Goal: Task Accomplishment & Management: Manage account settings

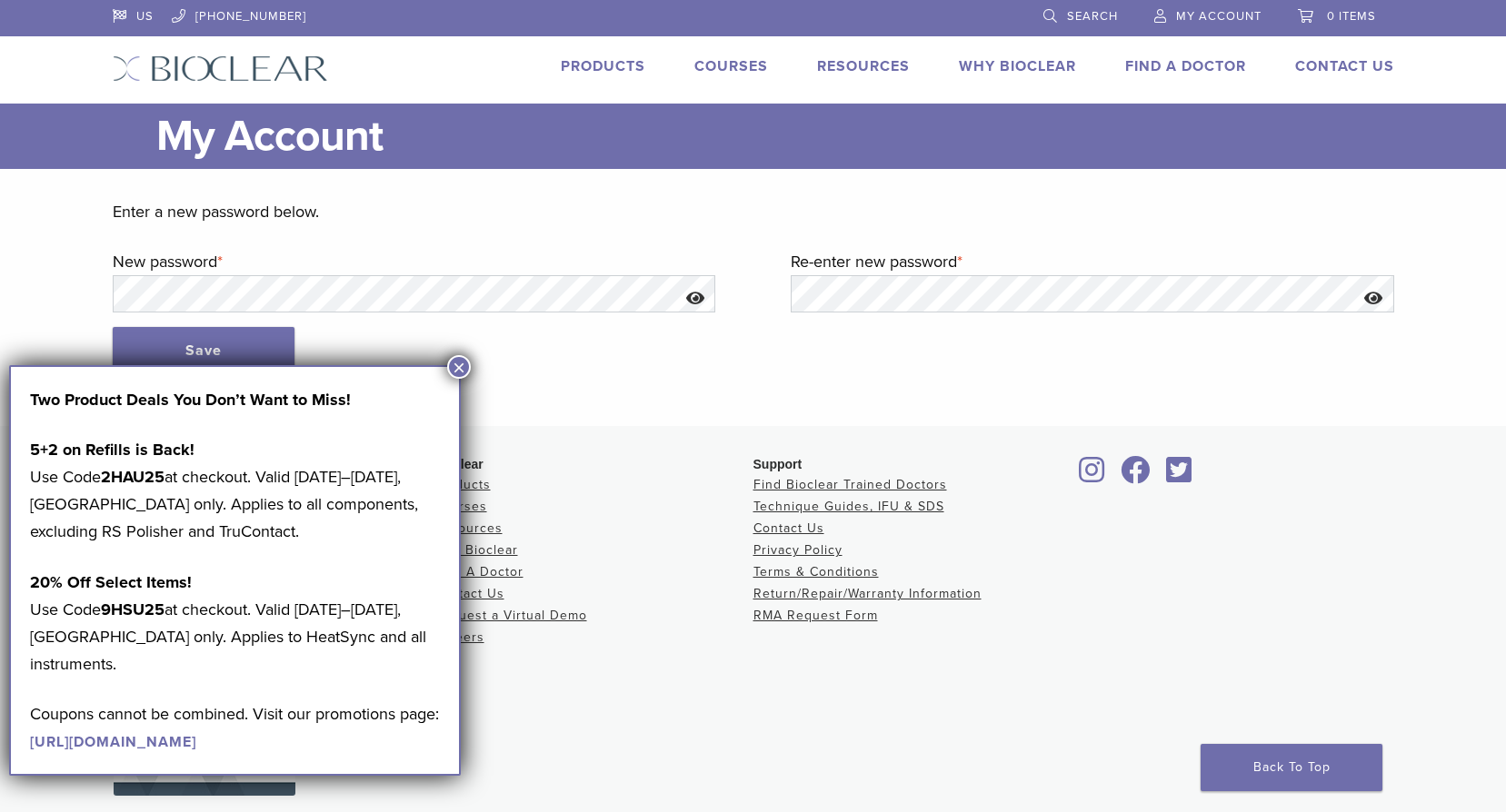
click at [454, 361] on button "×" at bounding box center [458, 366] width 23 height 23
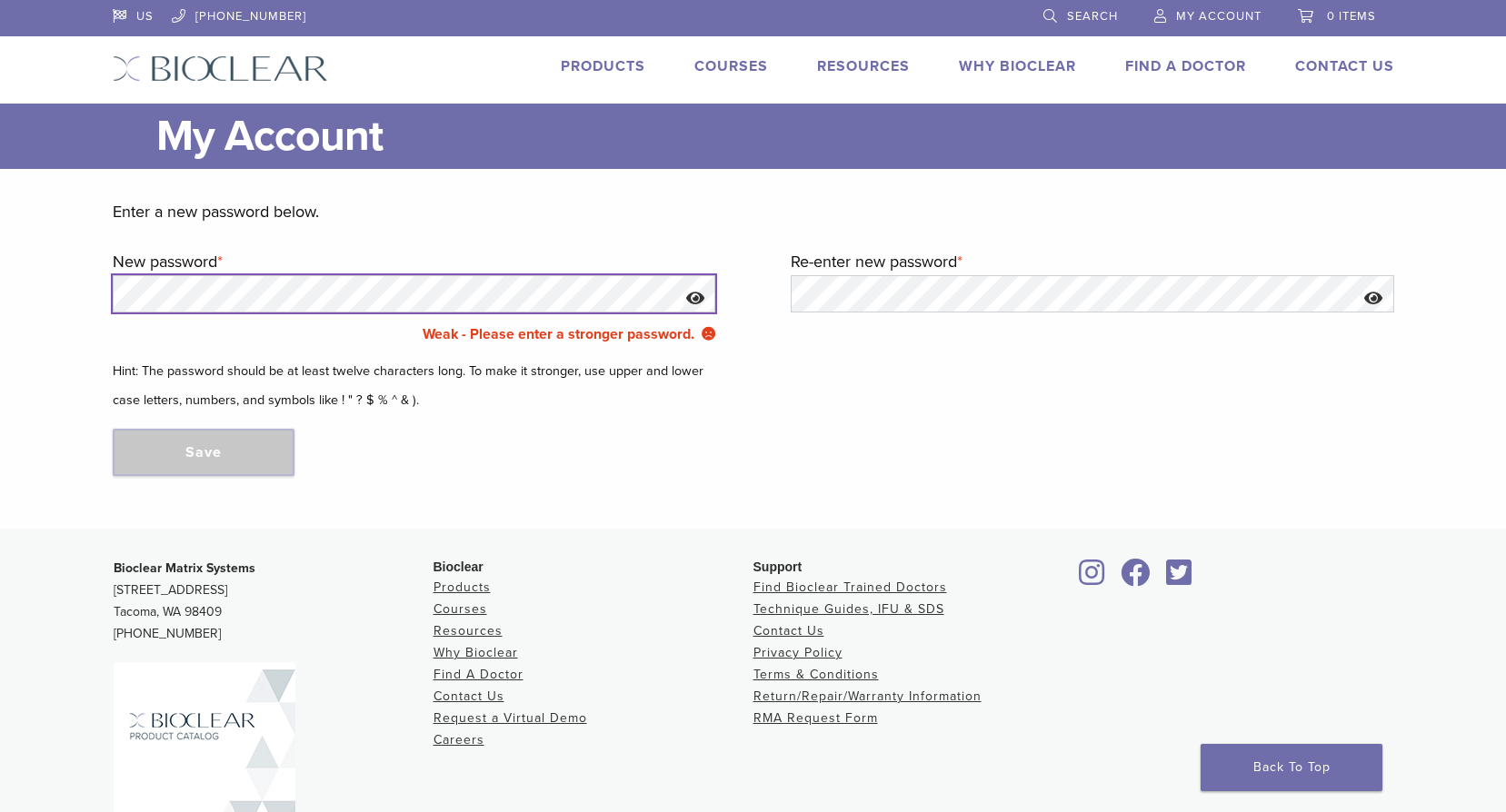
click at [0, 283] on html "US 1.855.712.5327 Search My Account 0 items Cart No products in the cart. Back …" at bounding box center [753, 481] width 1506 height 962
click at [16, 286] on main "My Account Close Enter a new password below. New password * Required Weak - Ple…" at bounding box center [753, 316] width 1506 height 425
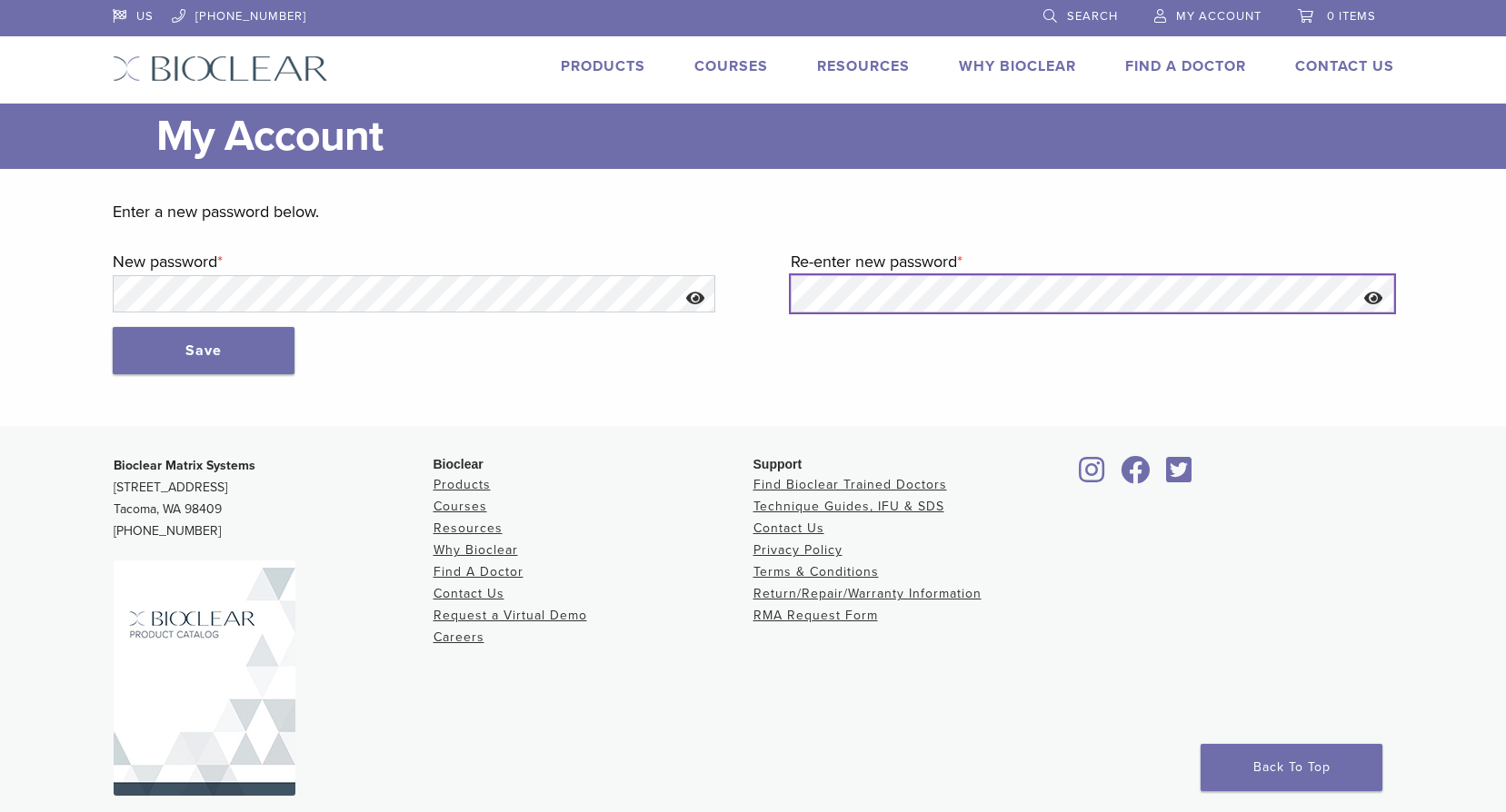
click at [616, 285] on form "Enter a new password below. New password * Required Weak - Please enter a stron…" at bounding box center [754, 286] width 1282 height 176
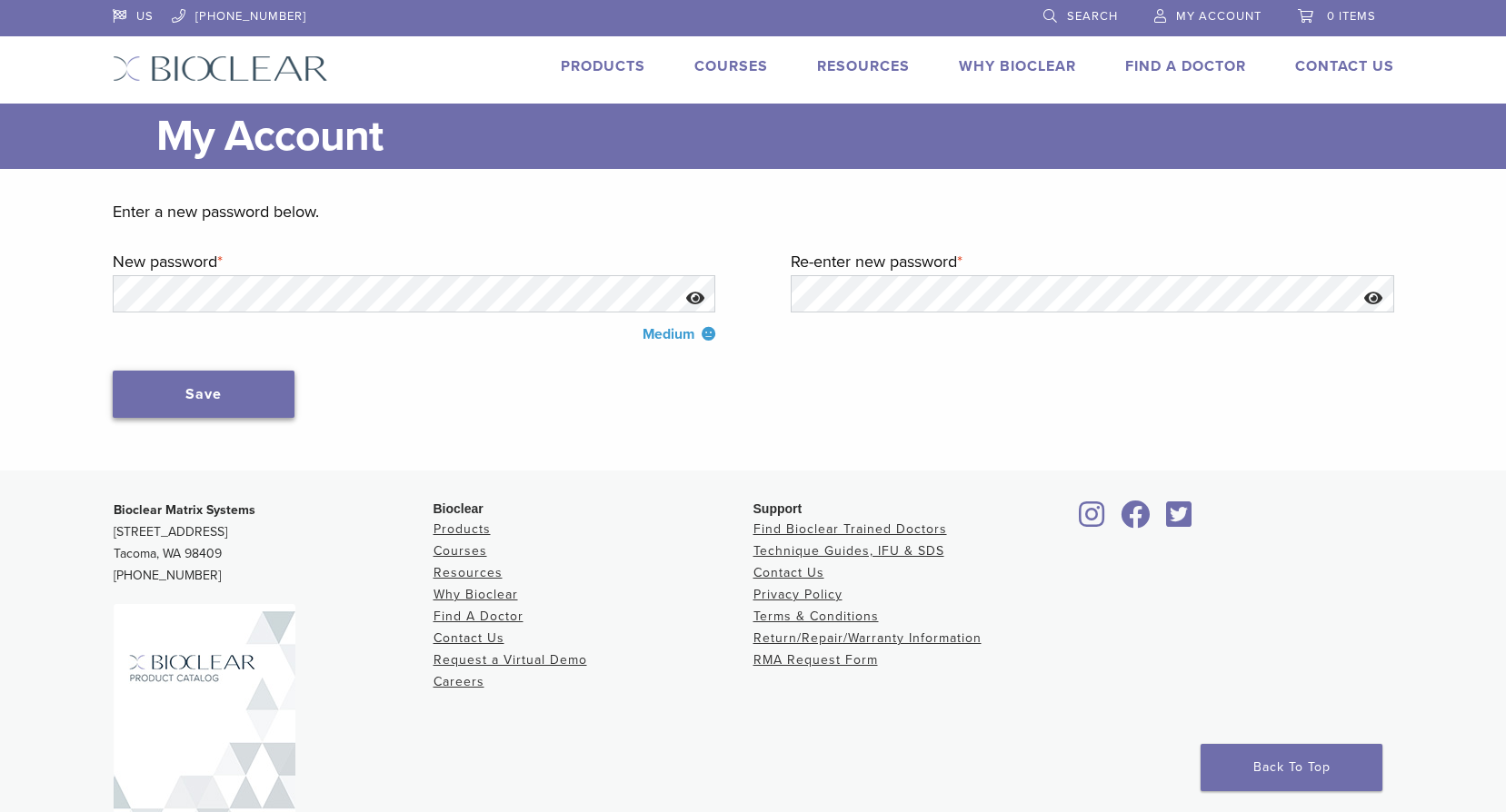
click at [248, 412] on button "Save" at bounding box center [204, 394] width 182 height 47
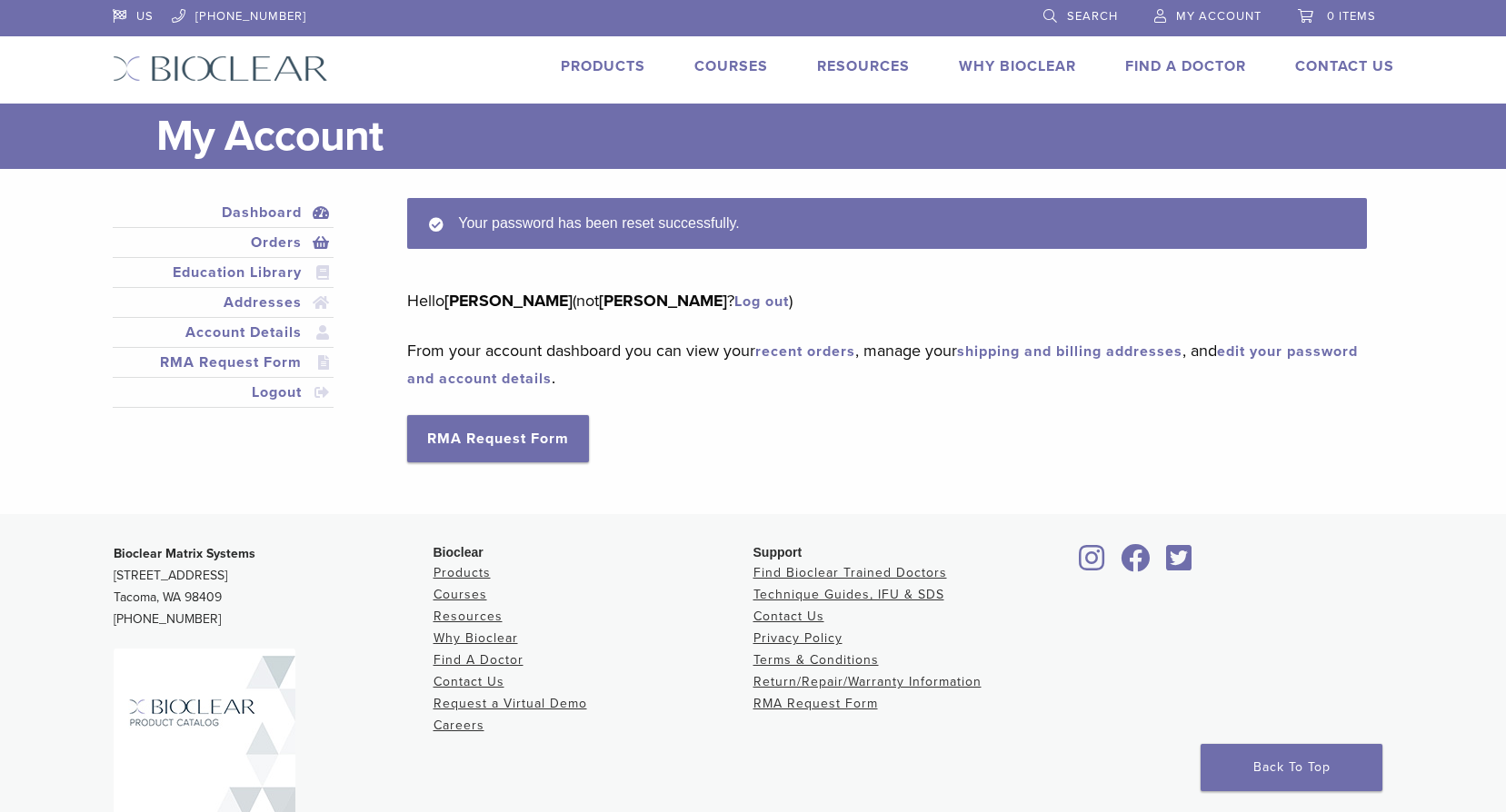
click at [289, 248] on link "Orders" at bounding box center [223, 243] width 214 height 22
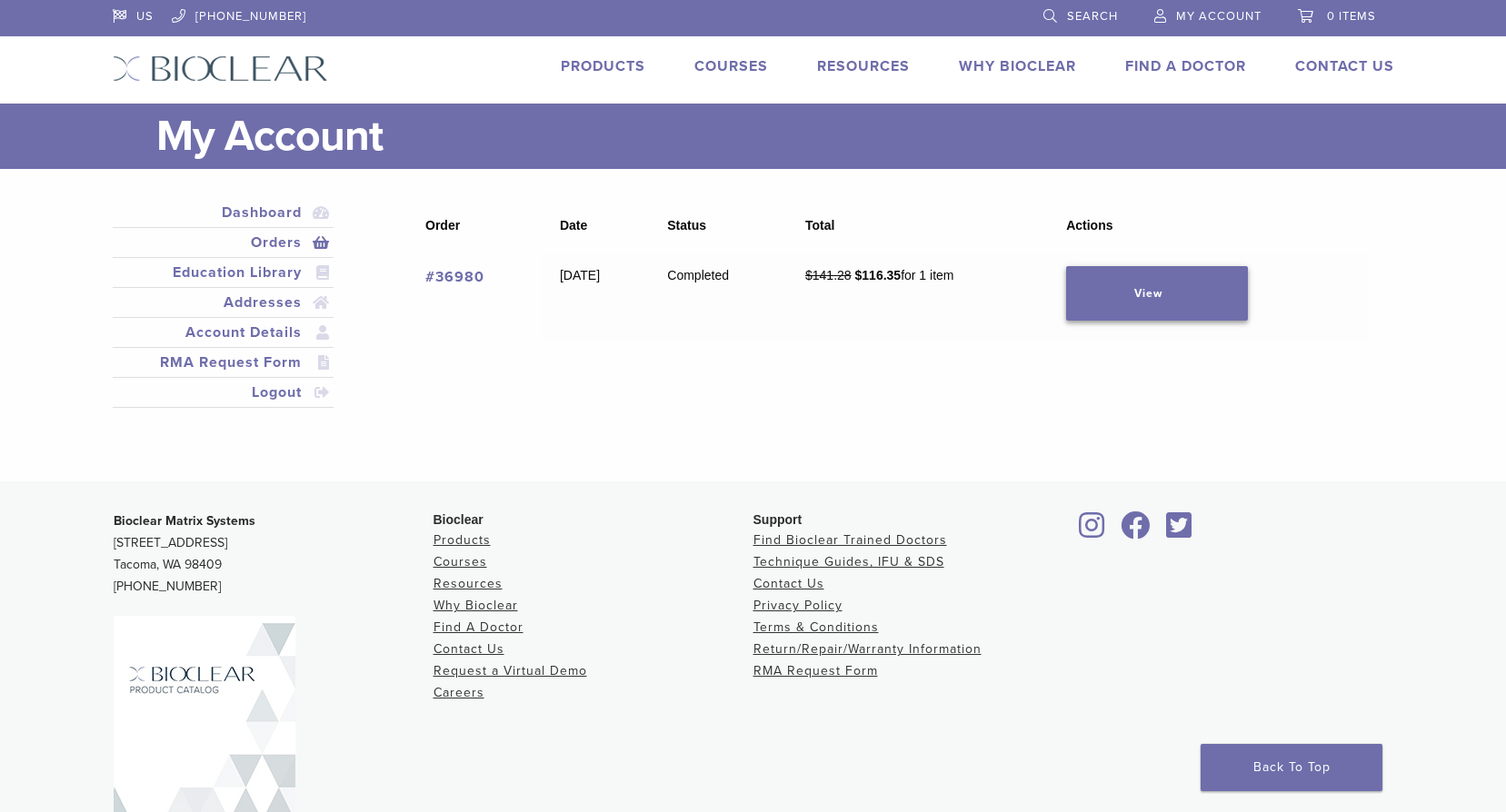
click at [1198, 288] on link "View" at bounding box center [1157, 293] width 182 height 55
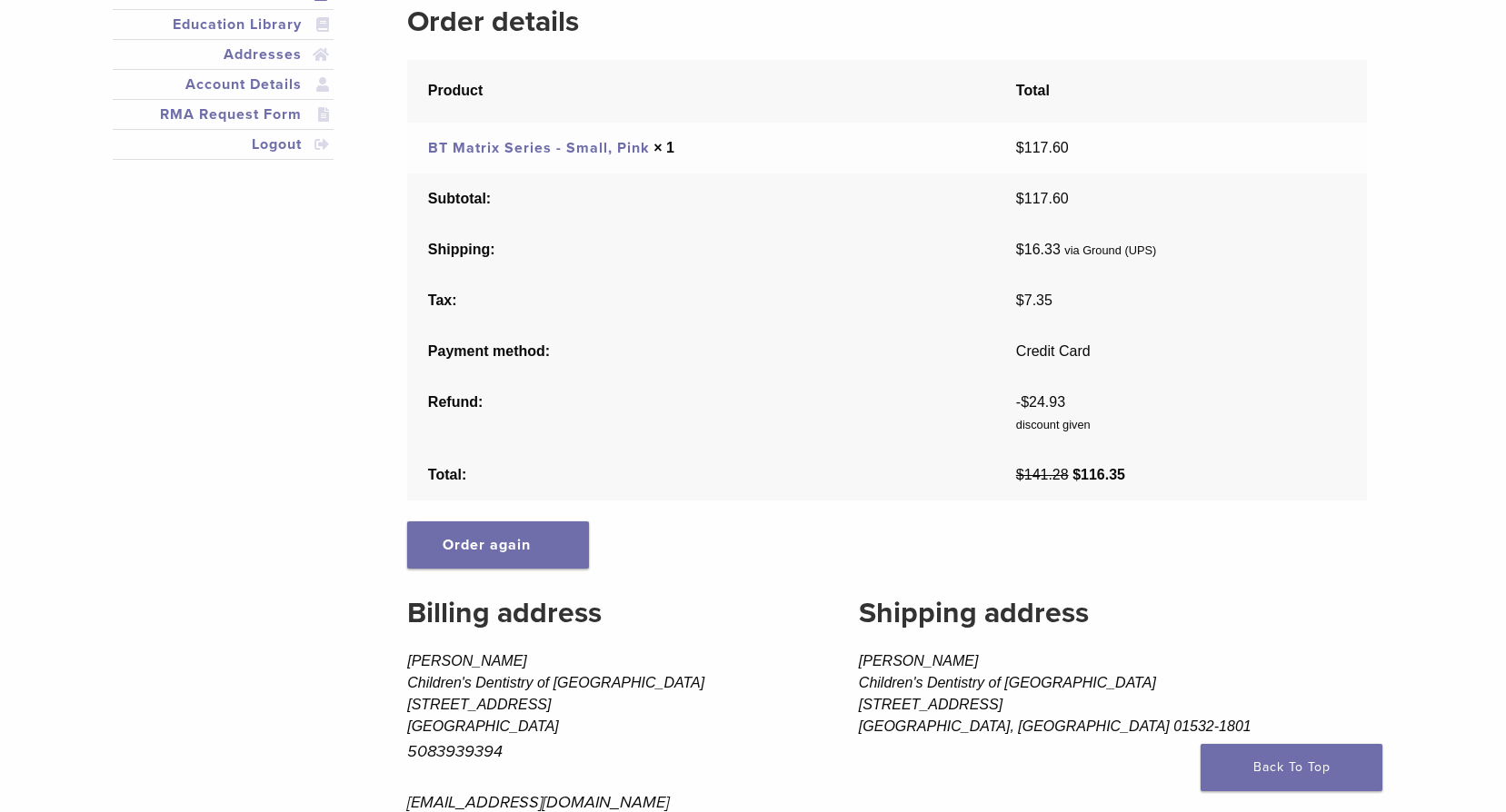
scroll to position [273, 0]
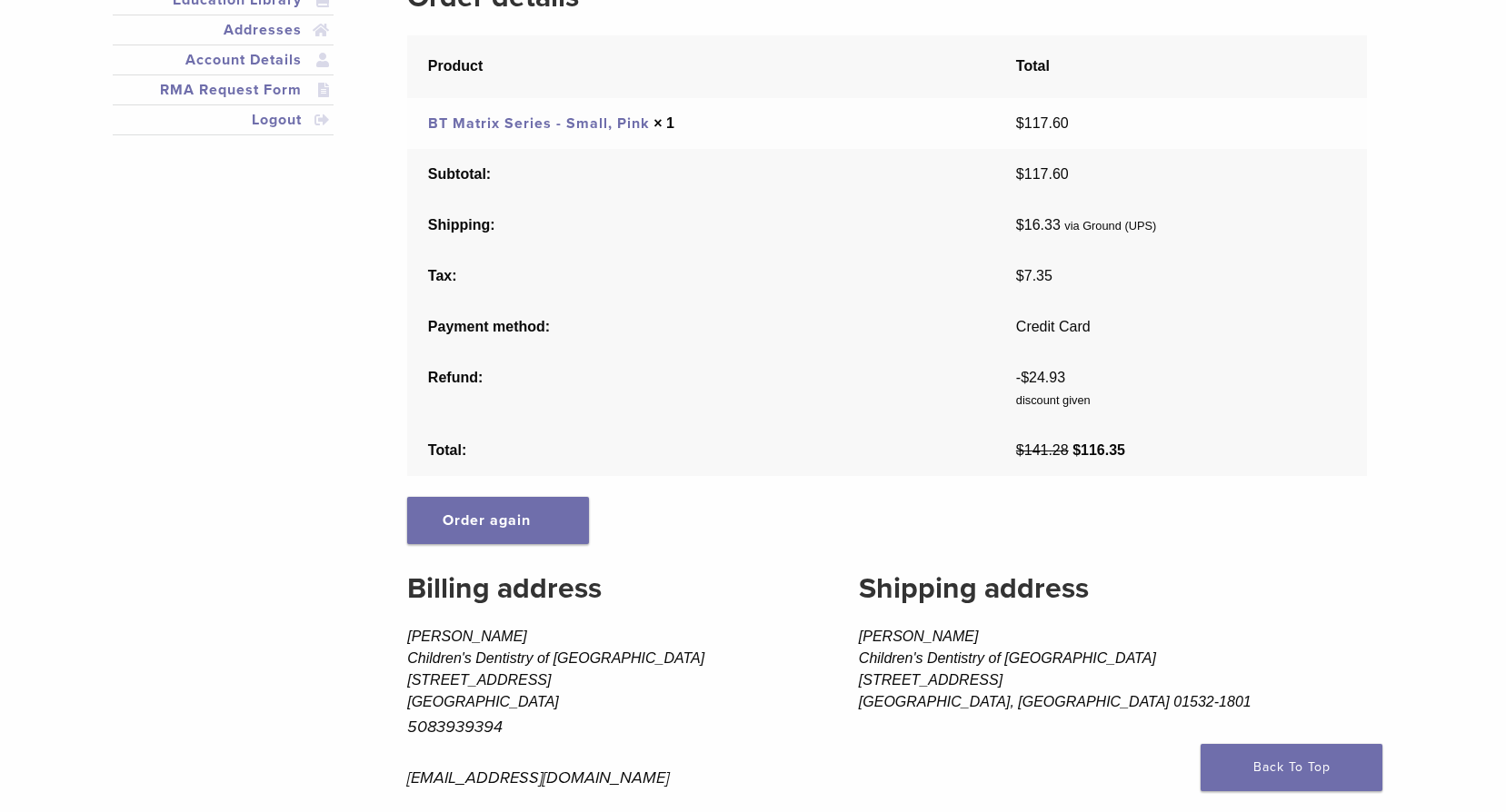
click at [629, 121] on link "BT Matrix Series - Small, Pink" at bounding box center [539, 124] width 222 height 19
